Goal: Task Accomplishment & Management: Complete application form

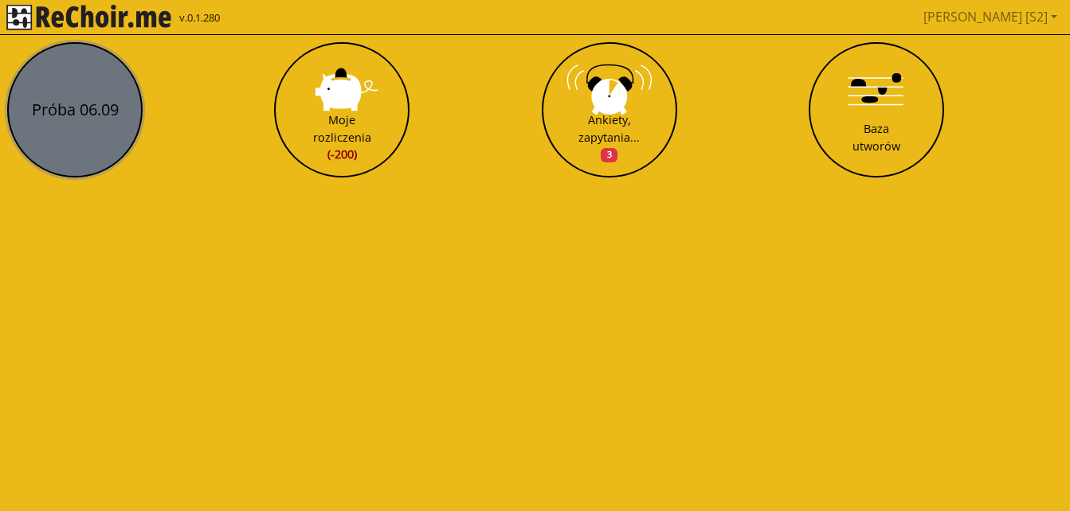
click at [89, 86] on button "Próba 06.09" at bounding box center [74, 109] width 135 height 135
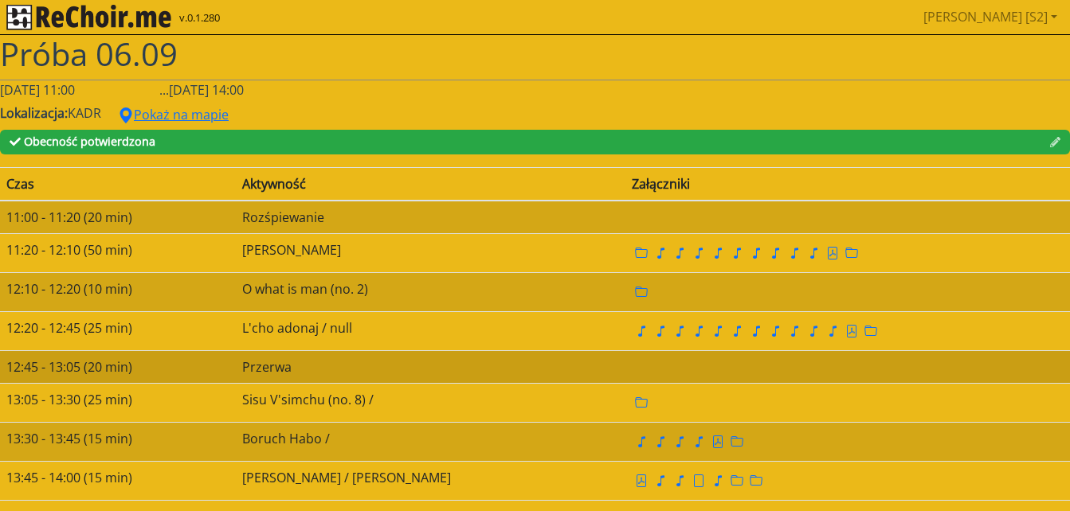
scroll to position [16, 0]
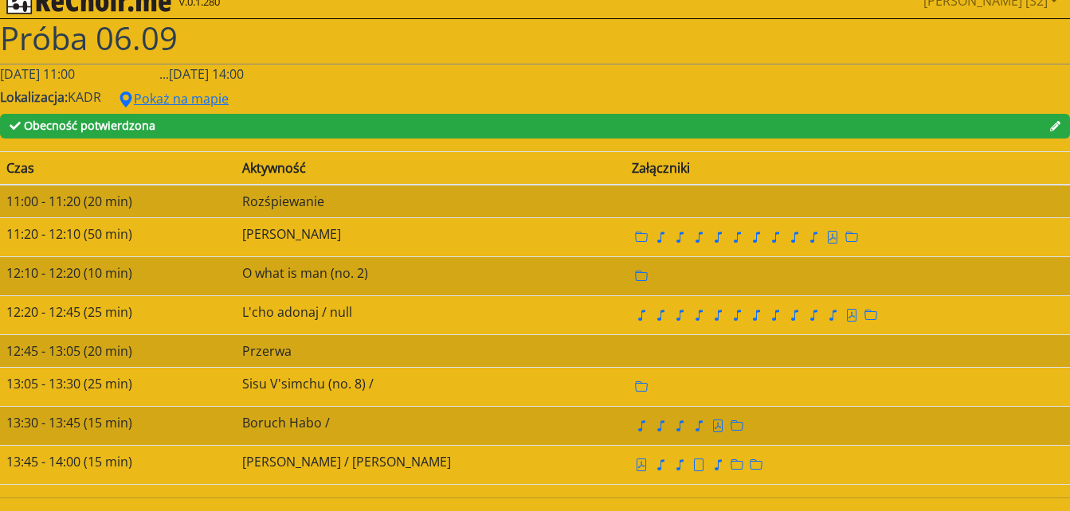
click at [106, 127] on span "Obecność potwierdzona" at bounding box center [89, 125] width 131 height 15
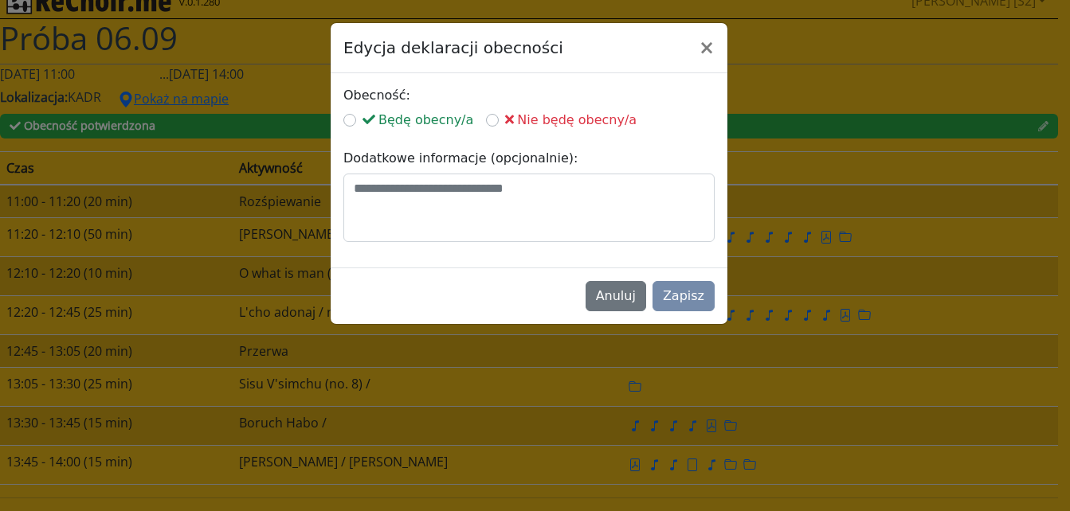
click at [413, 121] on span "Będę obecny/a" at bounding box center [417, 119] width 111 height 15
click at [711, 45] on button "×" at bounding box center [706, 47] width 41 height 45
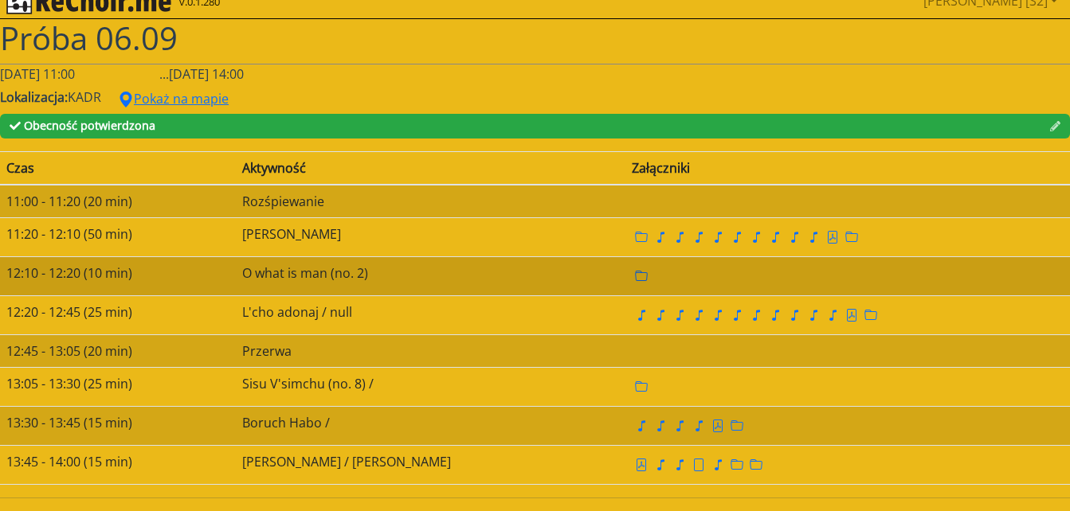
click at [635, 282] on icon "folder" at bounding box center [641, 276] width 13 height 13
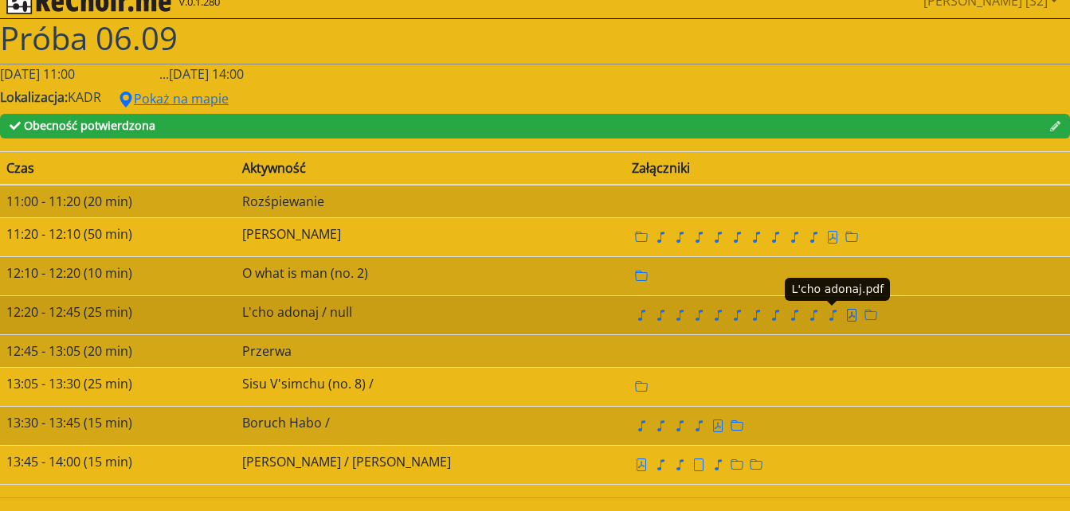
click at [845, 315] on icon "file pdf" at bounding box center [851, 315] width 13 height 13
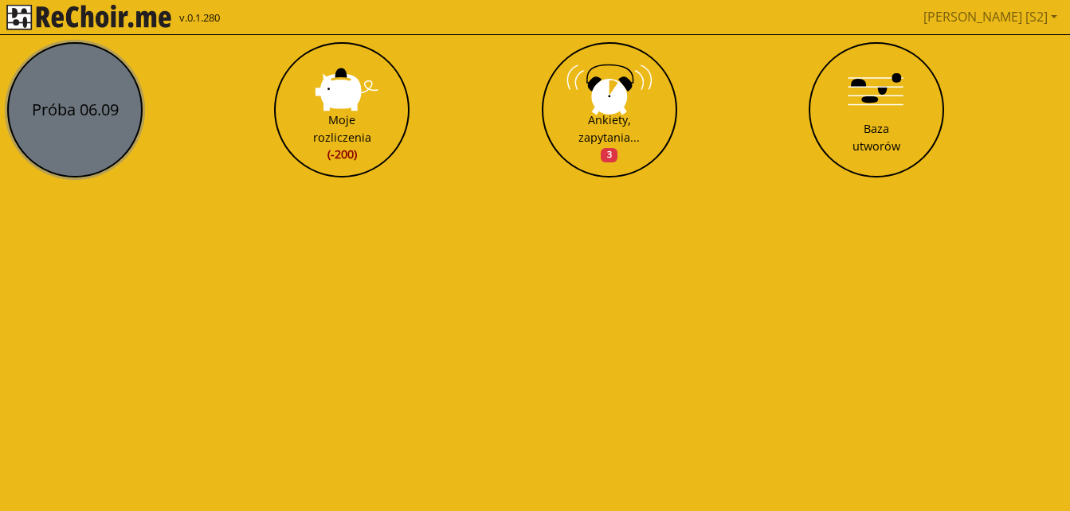
click at [110, 132] on button "Próba 06.09" at bounding box center [74, 109] width 135 height 135
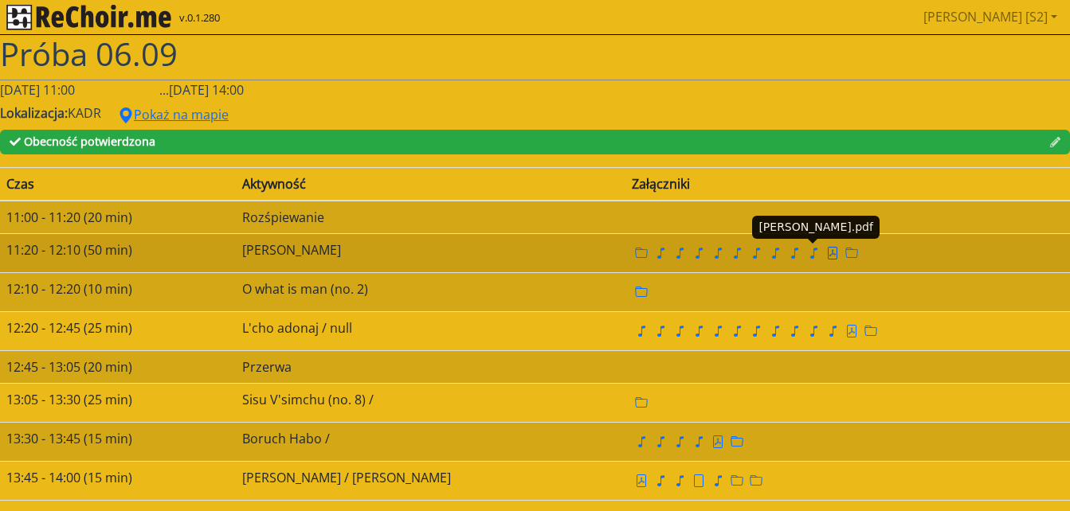
click at [829, 251] on icon "file pdf" at bounding box center [832, 253] width 6 height 7
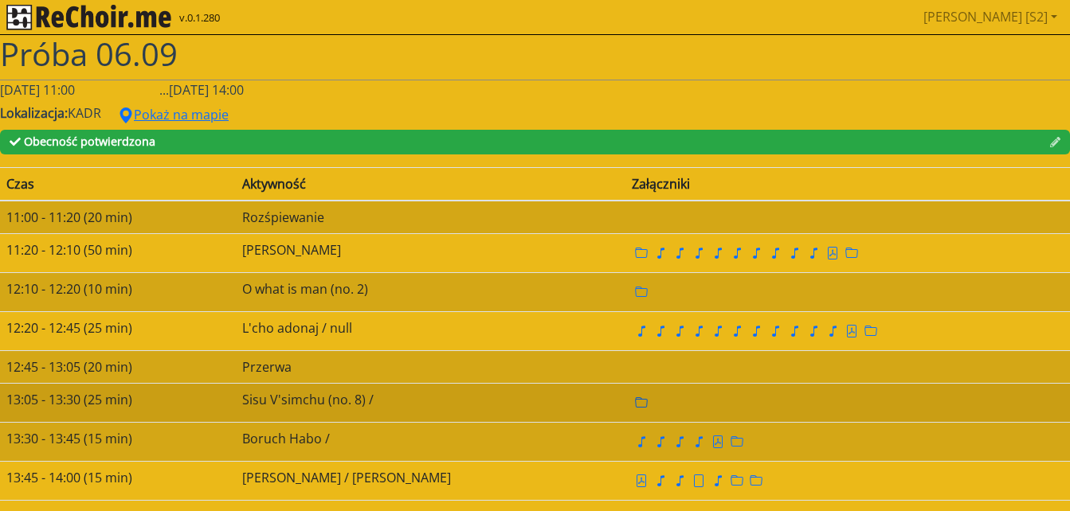
click at [635, 401] on icon "folder" at bounding box center [641, 403] width 13 height 13
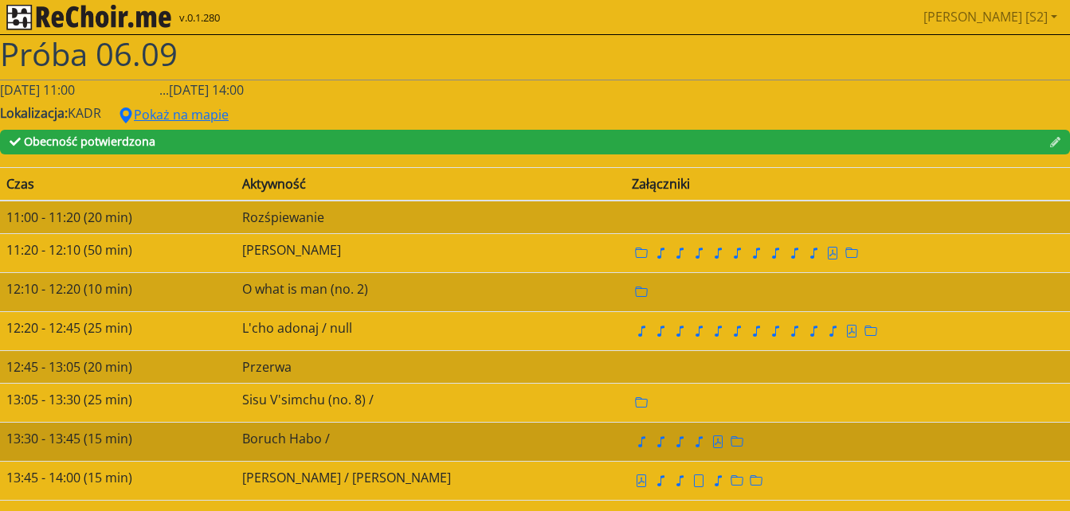
scroll to position [16, 0]
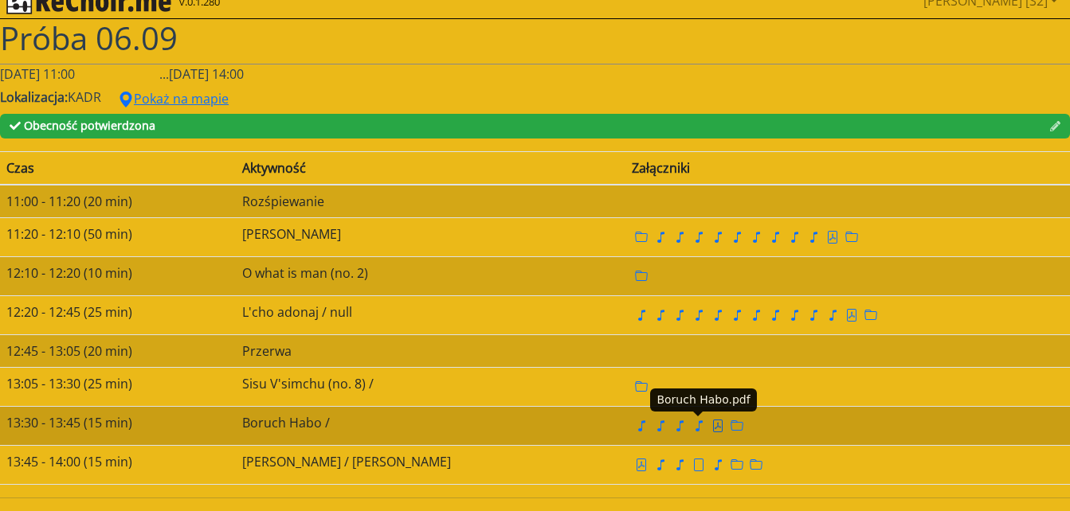
click at [711, 422] on icon "file pdf" at bounding box center [717, 426] width 13 height 13
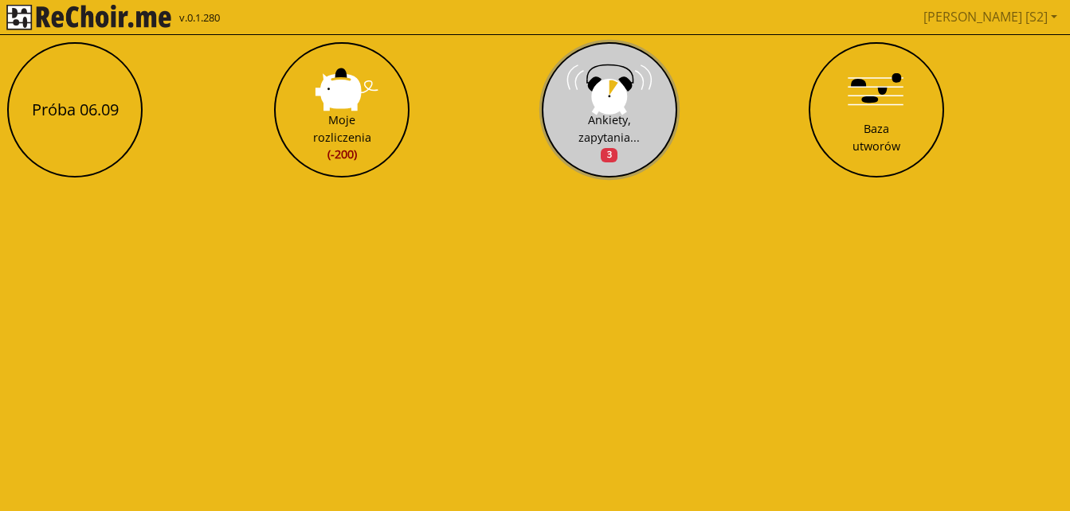
click at [604, 131] on div "Ankiety, zapytania... 3" at bounding box center [608, 137] width 61 height 52
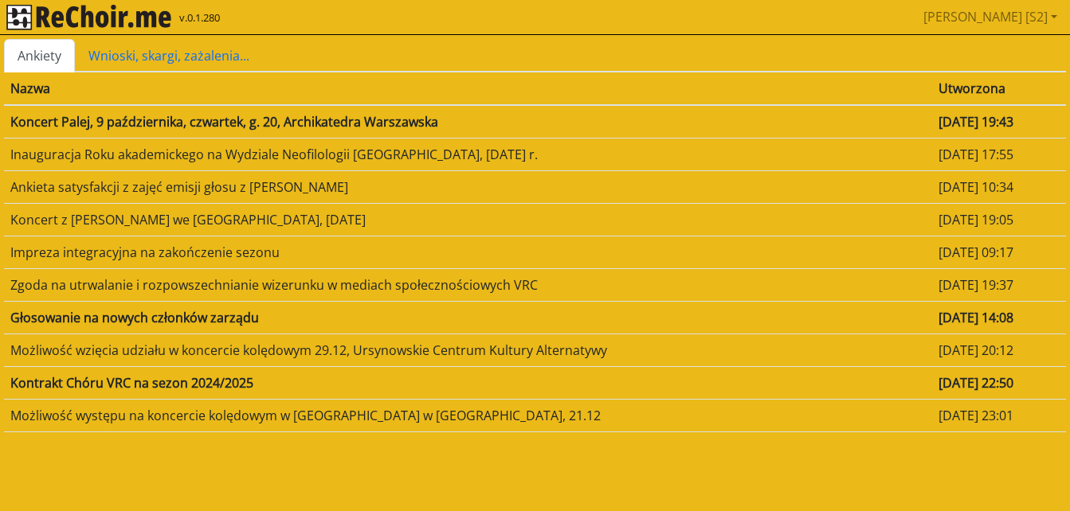
click at [584, 125] on td "Koncert Palej, 9 października, czwartek, g. 20, Archikatedra Warszawska" at bounding box center [468, 121] width 928 height 33
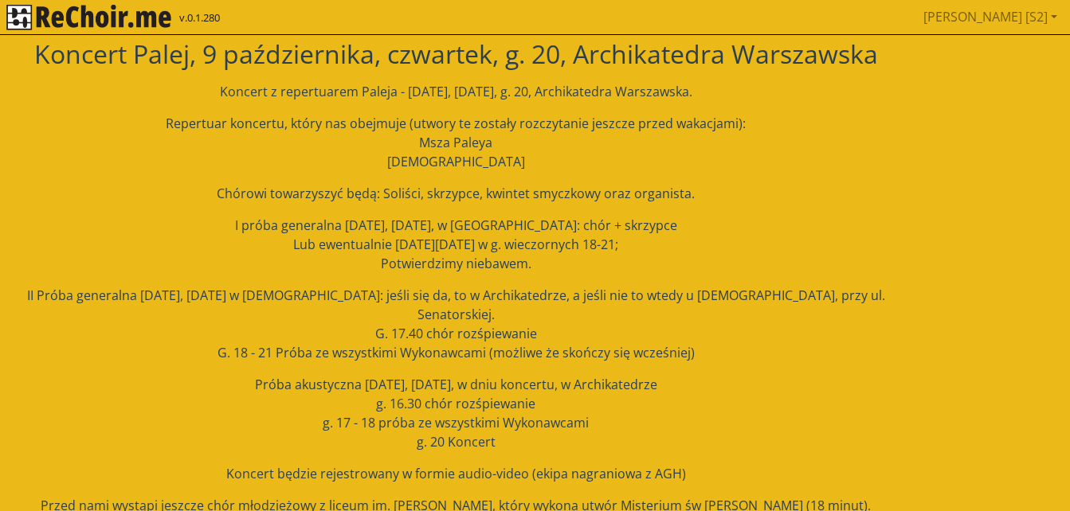
click at [747, 331] on p "II Próba generalna 8 października, środa w Kościele: jeśli się da, to w Archika…" at bounding box center [455, 324] width 903 height 76
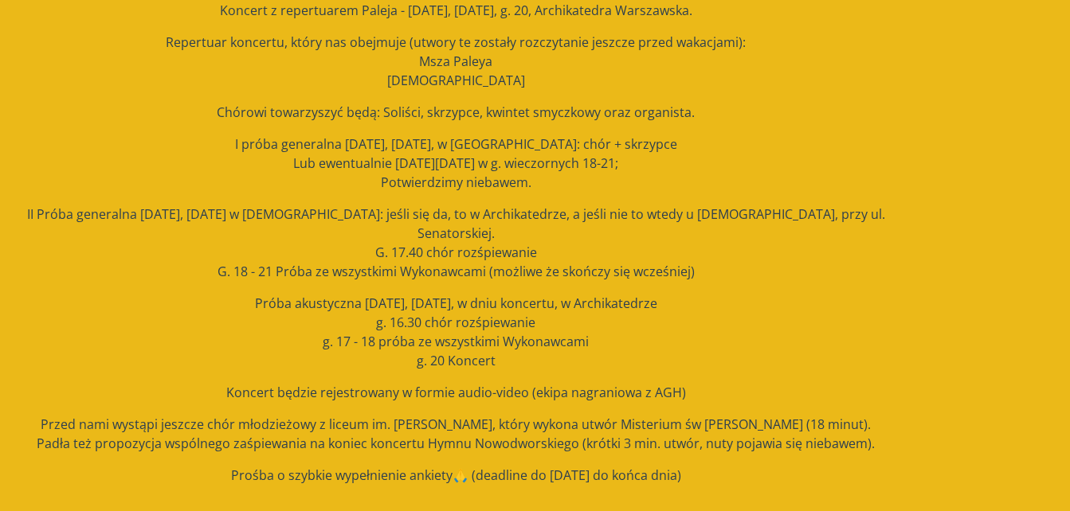
scroll to position [146, 0]
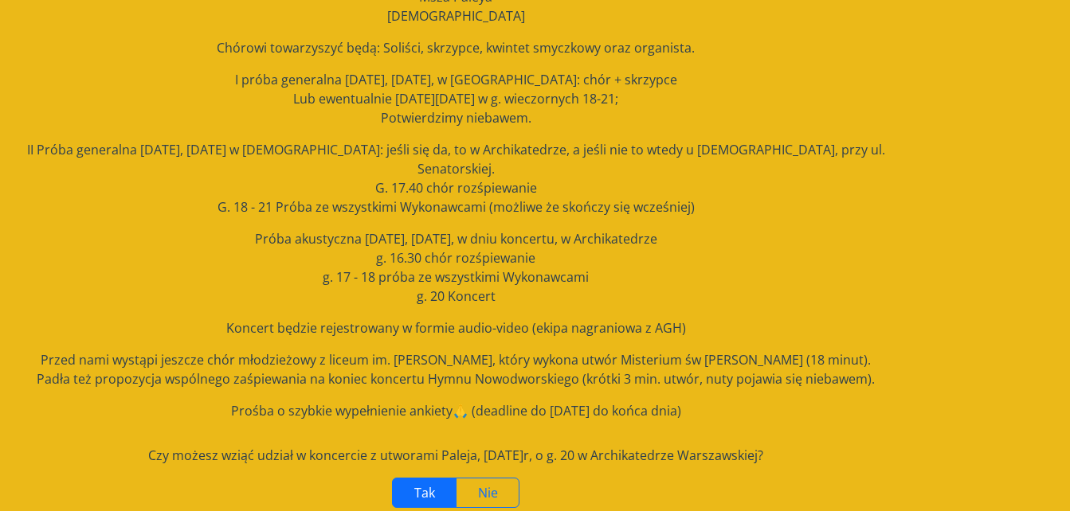
click at [433, 484] on span "Tak" at bounding box center [424, 493] width 21 height 18
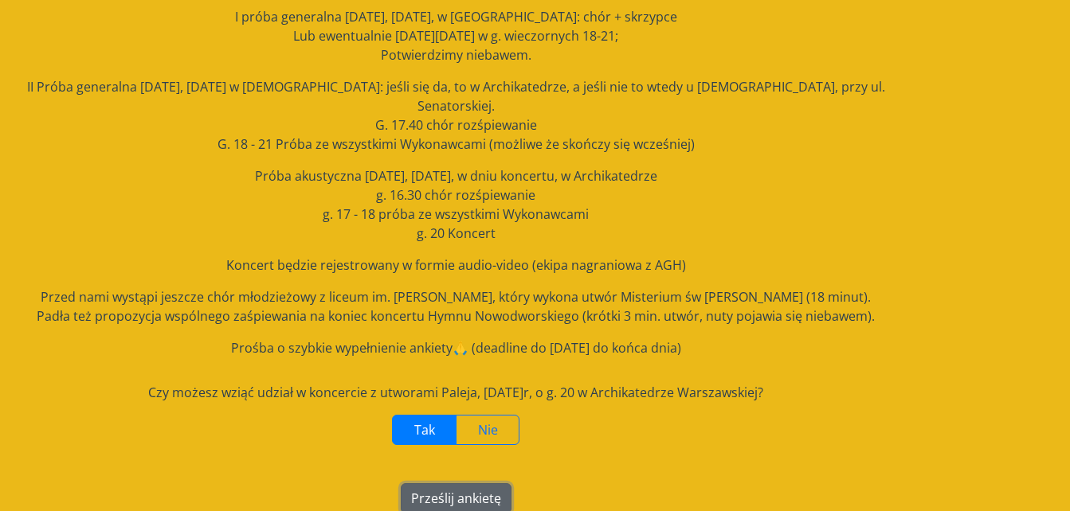
click at [444, 483] on button "Prześlij ankietę" at bounding box center [456, 498] width 111 height 30
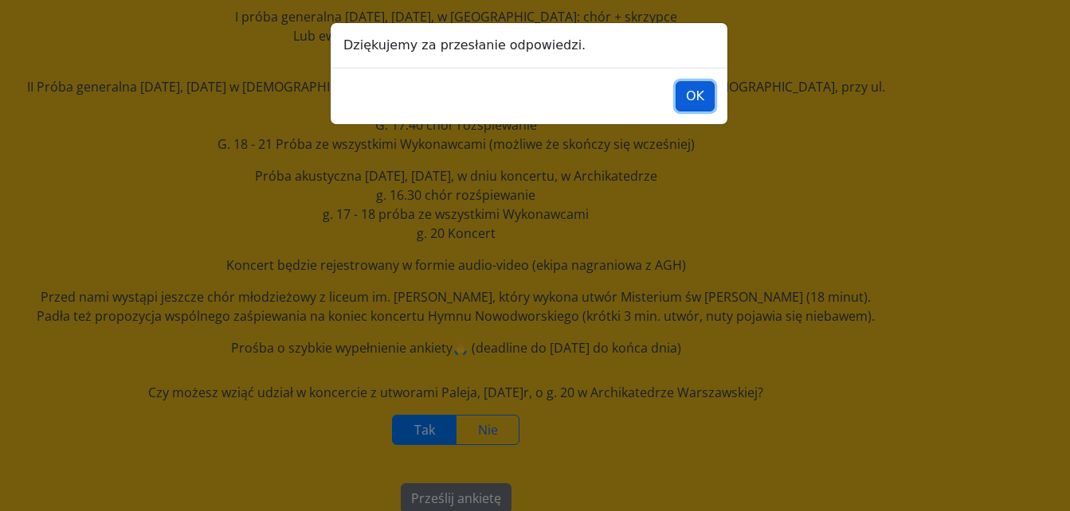
click at [687, 102] on button "OK" at bounding box center [694, 96] width 39 height 30
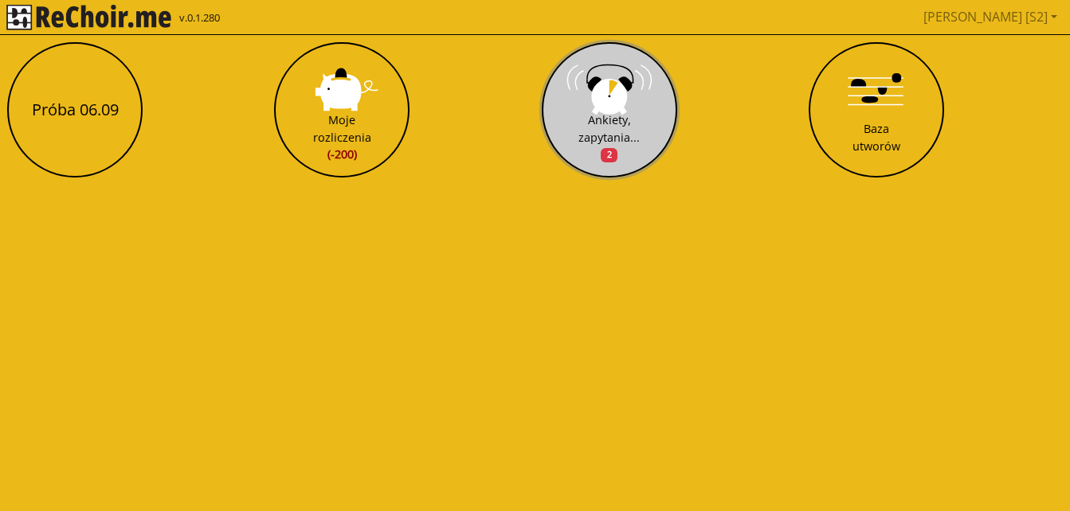
click at [605, 166] on button "Ankiety, zapytania... 2" at bounding box center [609, 109] width 135 height 135
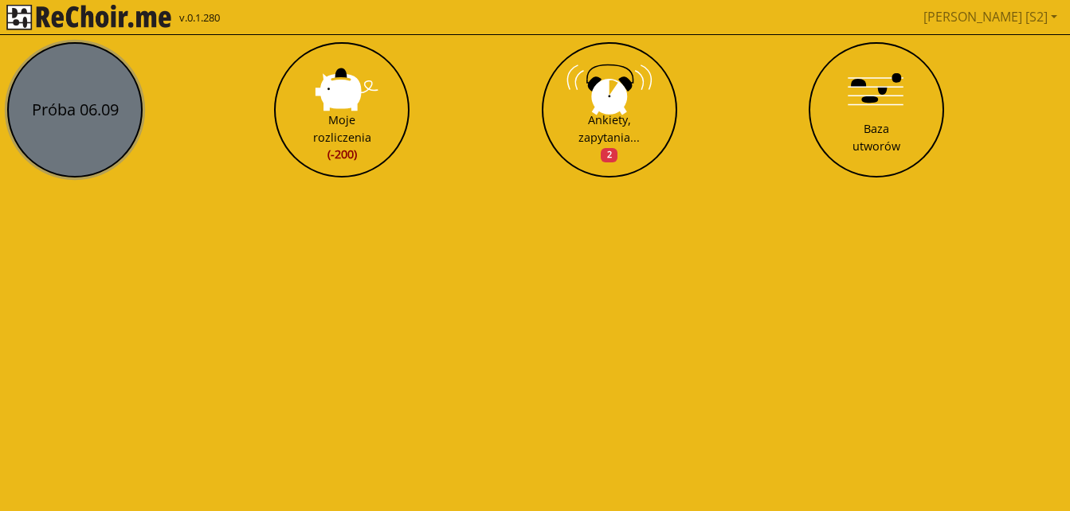
click at [94, 102] on button "Próba 06.09" at bounding box center [74, 109] width 135 height 135
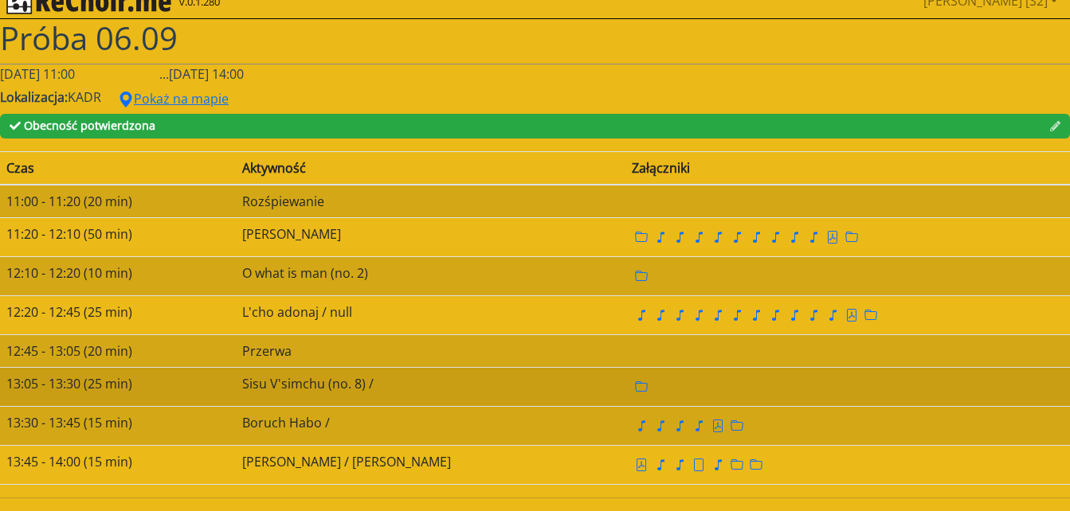
scroll to position [16, 0]
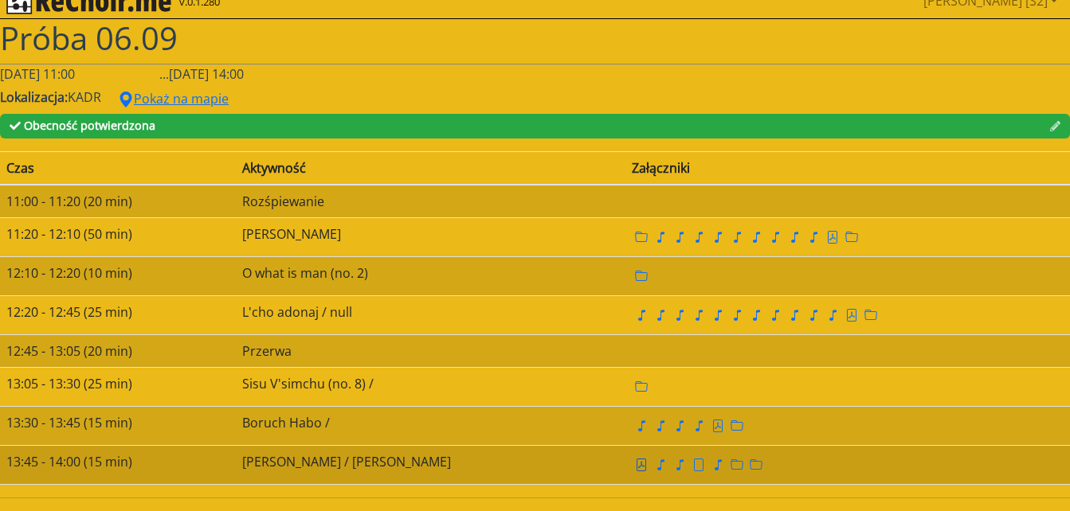
click at [638, 467] on icon "file pdf" at bounding box center [641, 465] width 6 height 7
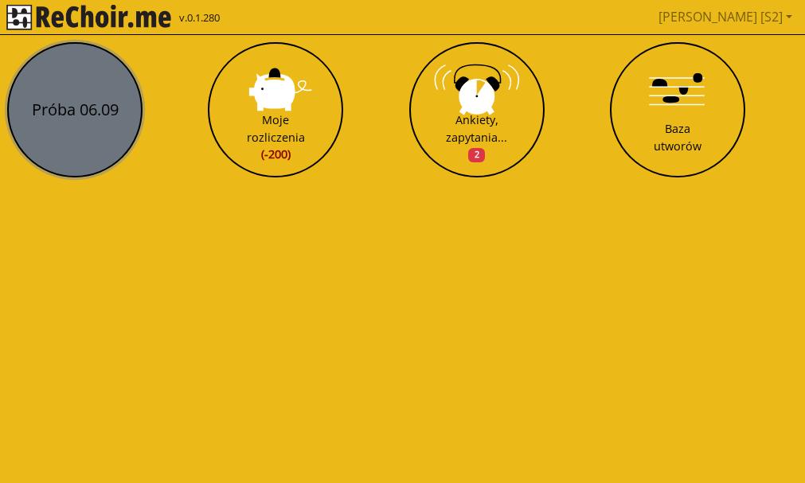
click at [100, 119] on button "Próba 06.09" at bounding box center [74, 109] width 135 height 135
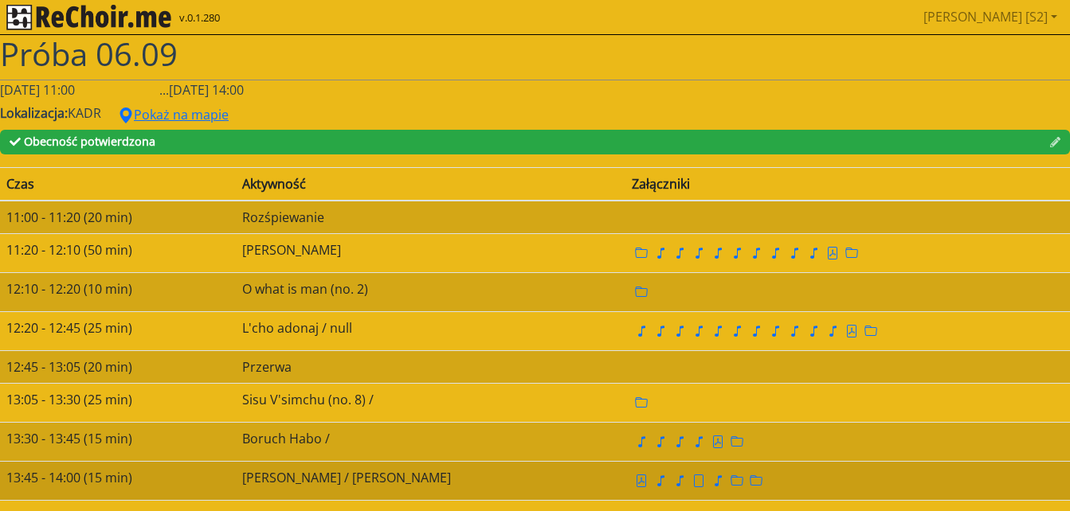
scroll to position [16, 0]
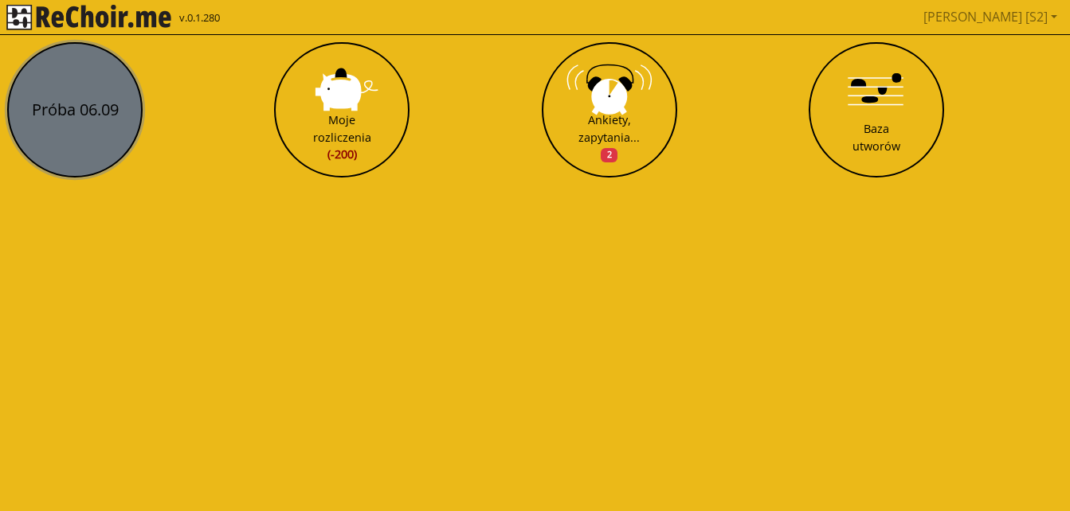
click at [105, 136] on button "Próba 06.09" at bounding box center [74, 109] width 135 height 135
click at [105, 136] on html "v.0.1.280 Marta [S2] Pobierz link do kalendarza Wyloguj Próba 06.09 Moje rozlic…" at bounding box center [535, 95] width 1070 height 191
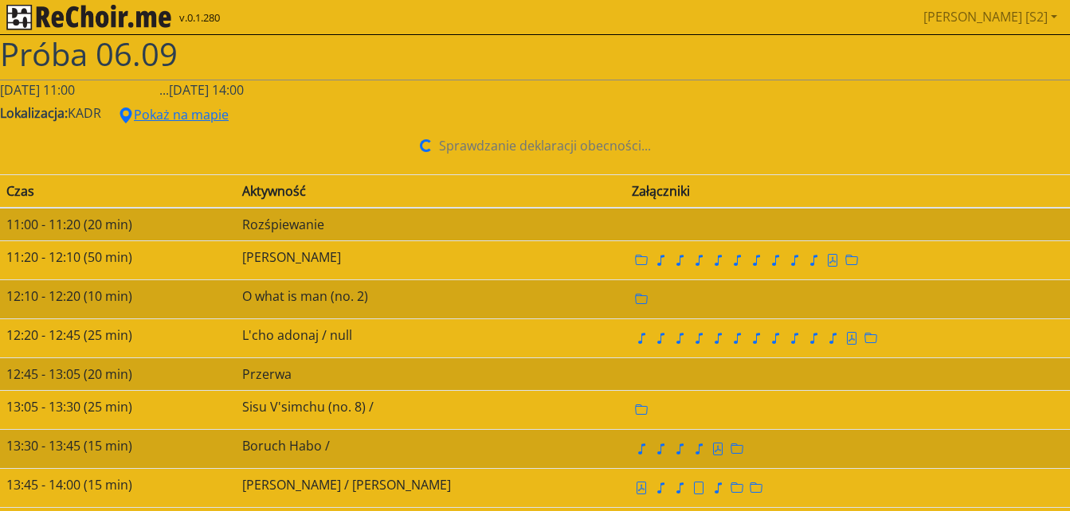
click at [369, 98] on div "[DATE] 11:00 ... [DATE] 14:00" at bounding box center [535, 89] width 1070 height 19
